Goal: Task Accomplishment & Management: Manage account settings

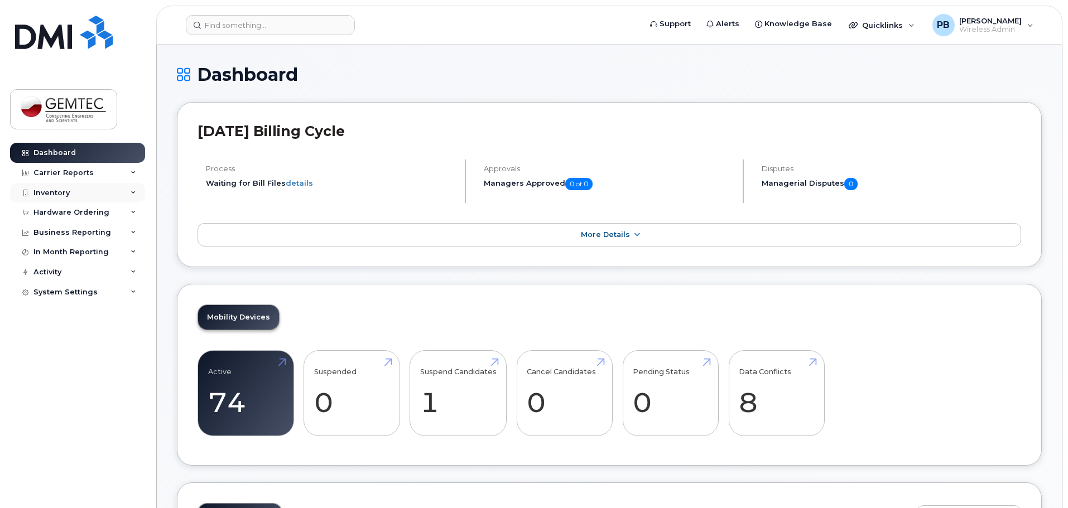
click at [61, 193] on div "Inventory" at bounding box center [51, 193] width 36 height 9
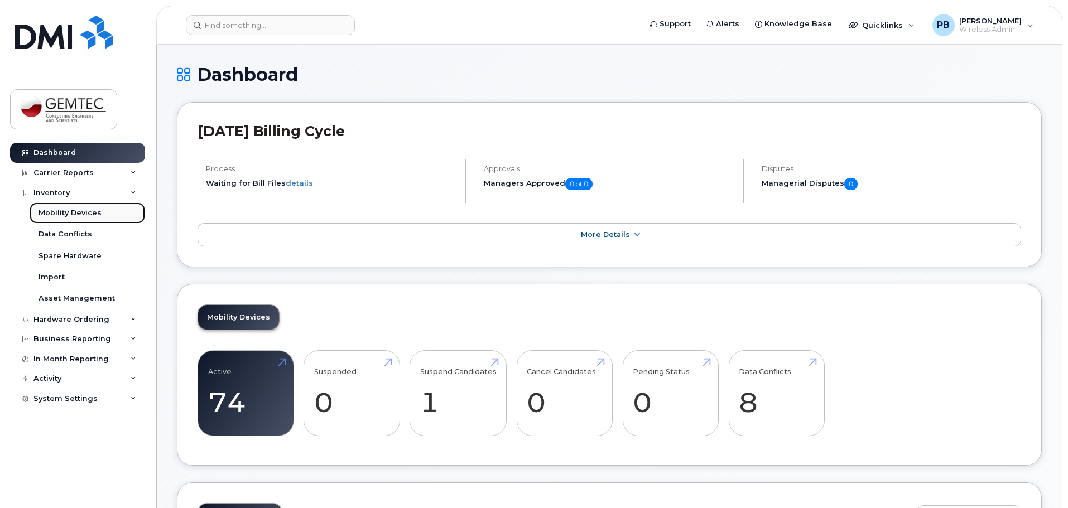
click at [64, 214] on div "Mobility Devices" at bounding box center [70, 213] width 63 height 10
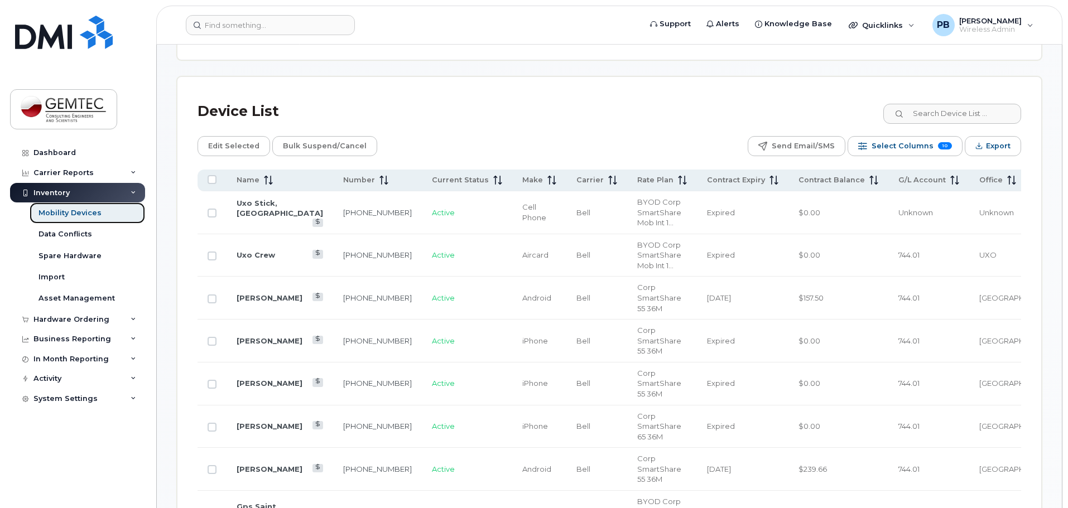
scroll to position [502, 0]
click at [264, 175] on icon at bounding box center [268, 179] width 9 height 9
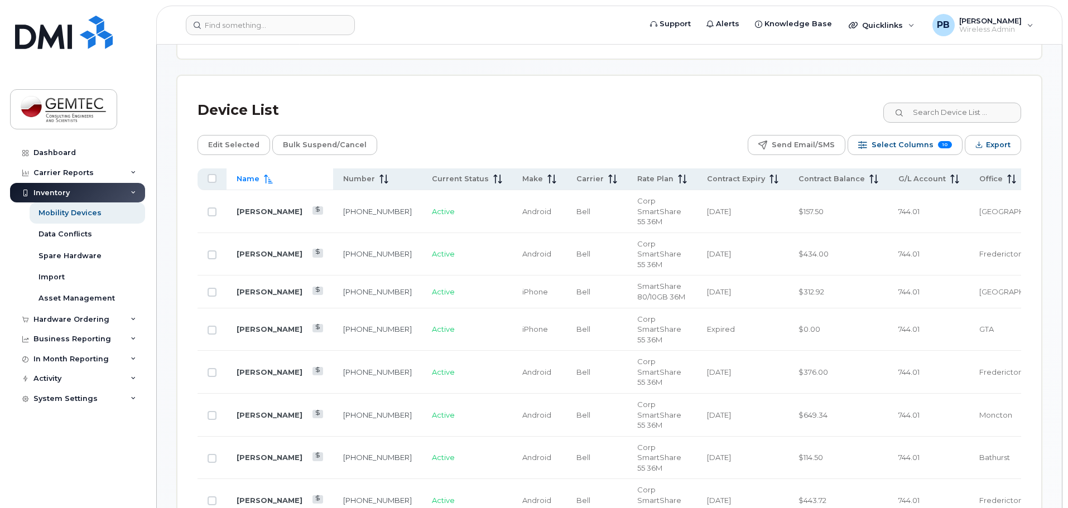
click at [264, 175] on icon at bounding box center [268, 179] width 9 height 9
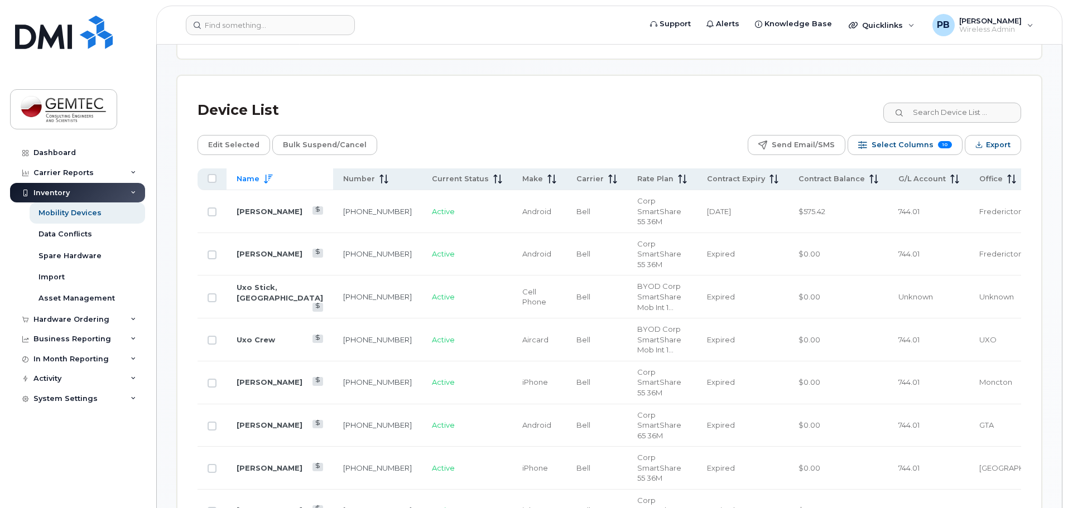
click at [264, 175] on icon at bounding box center [268, 179] width 9 height 9
click at [266, 175] on icon at bounding box center [266, 179] width 1 height 9
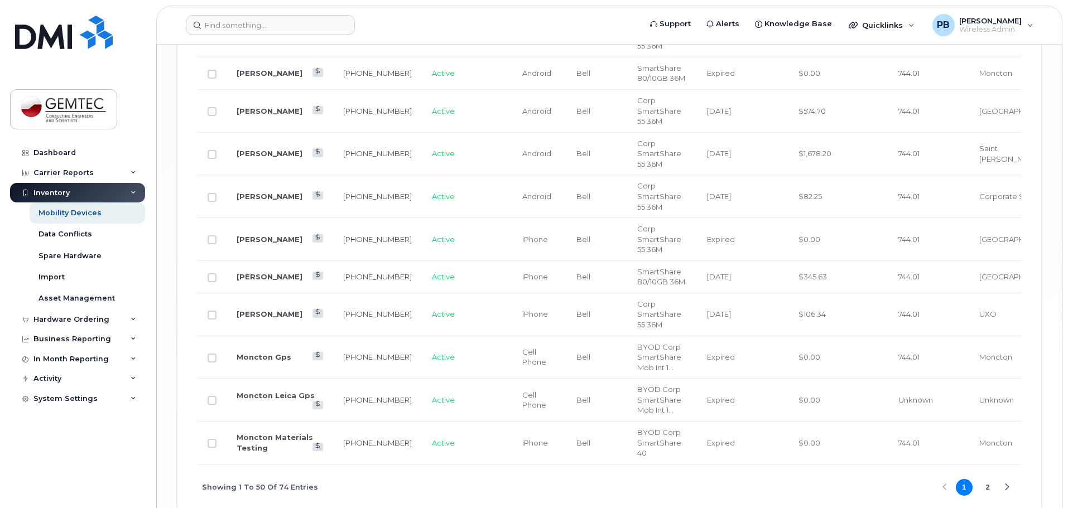
scroll to position [2379, 0]
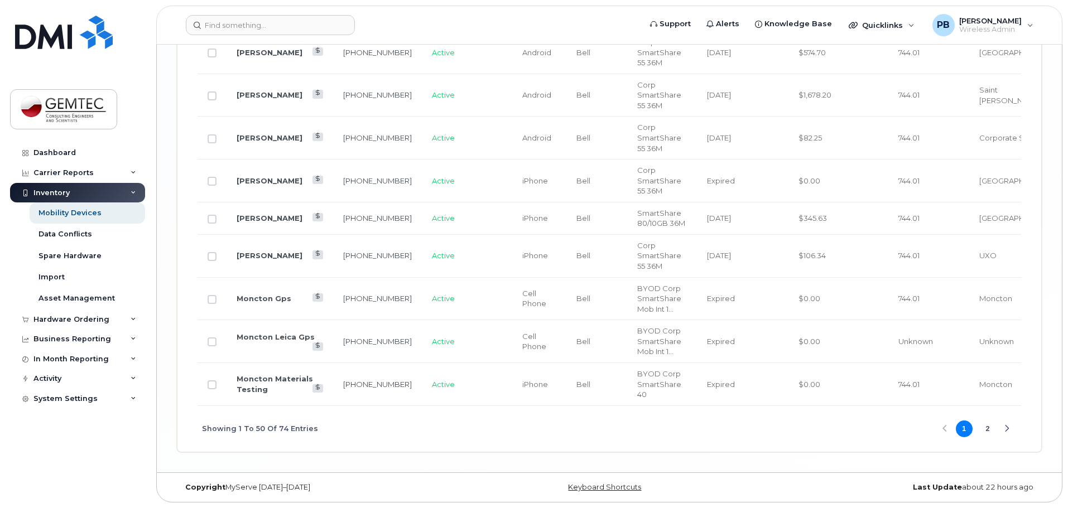
click at [986, 427] on button "2" at bounding box center [987, 429] width 17 height 17
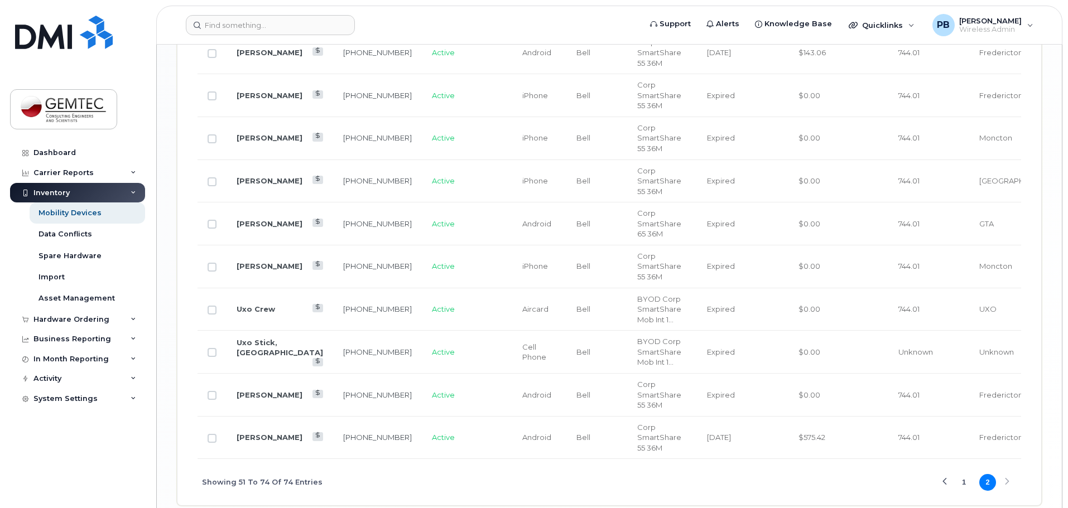
scroll to position [1275, 0]
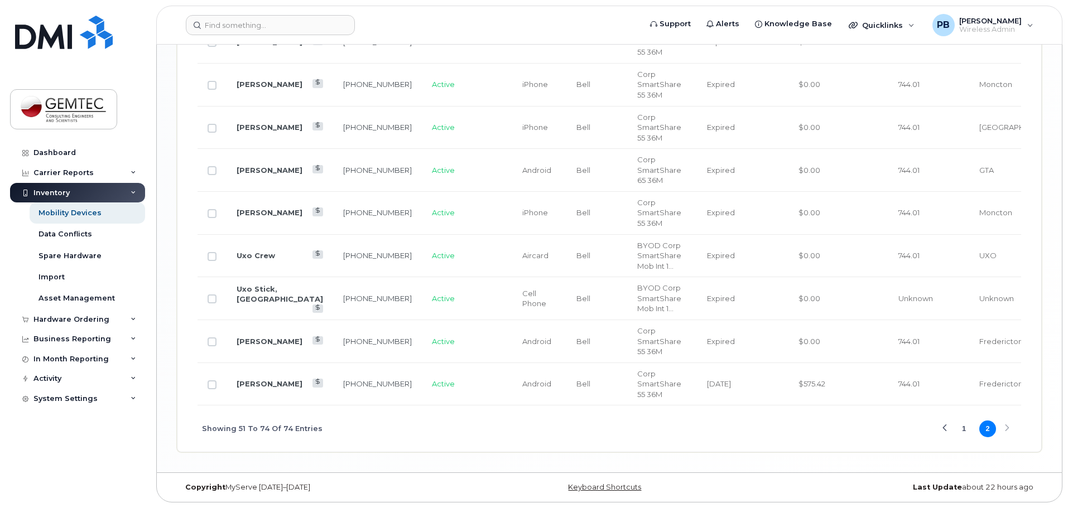
click at [963, 429] on button "1" at bounding box center [964, 429] width 17 height 17
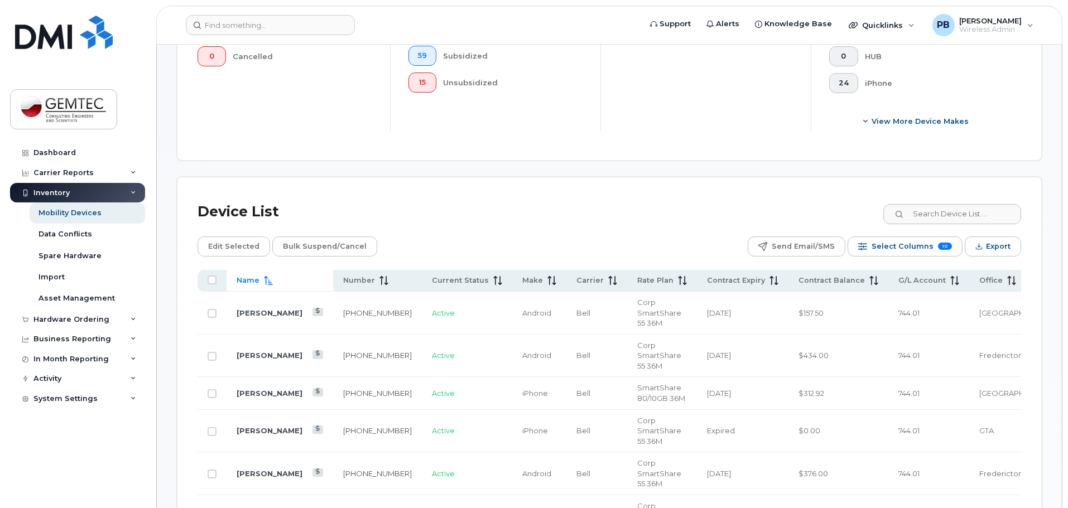
scroll to position [258, 0]
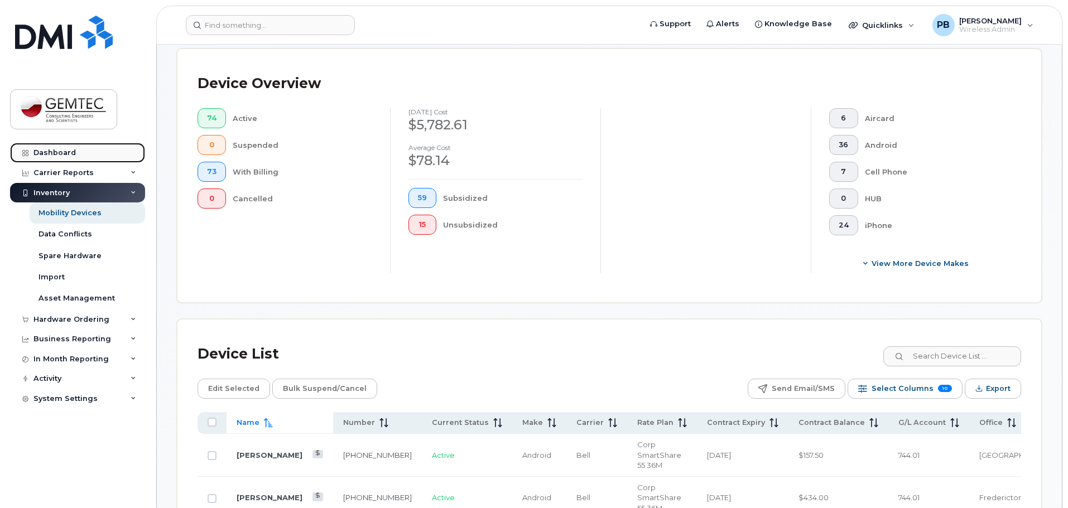
click at [57, 152] on div "Dashboard" at bounding box center [54, 152] width 42 height 9
